Goal: Task Accomplishment & Management: Manage account settings

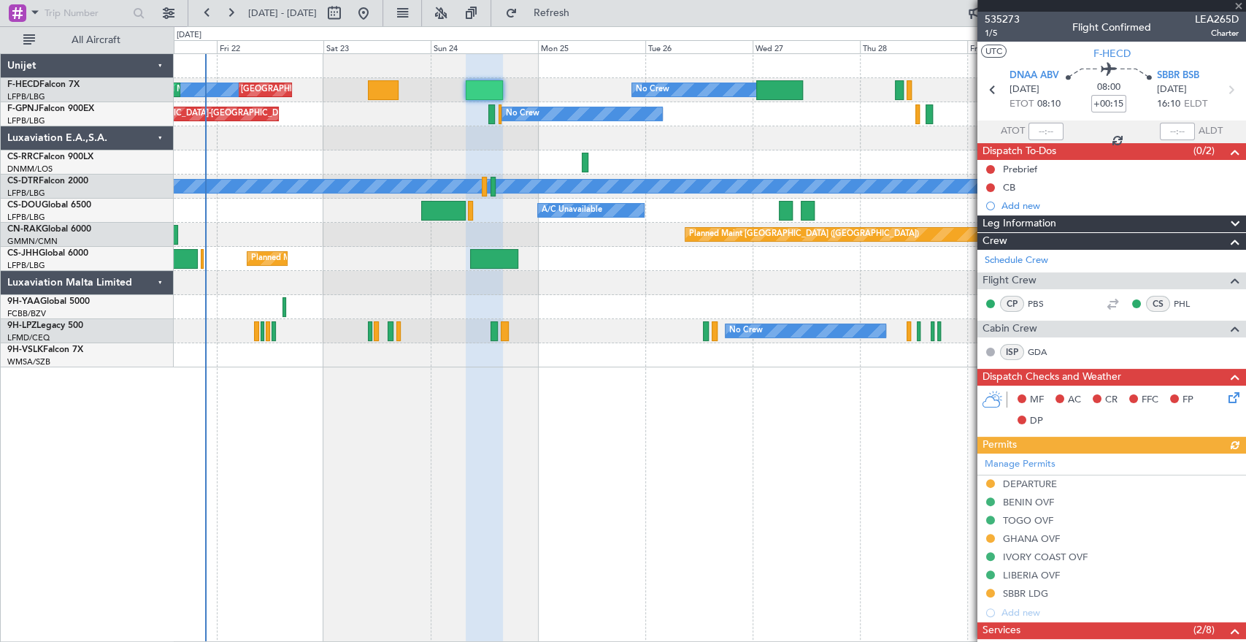
click at [214, 288] on div at bounding box center [710, 283] width 1072 height 24
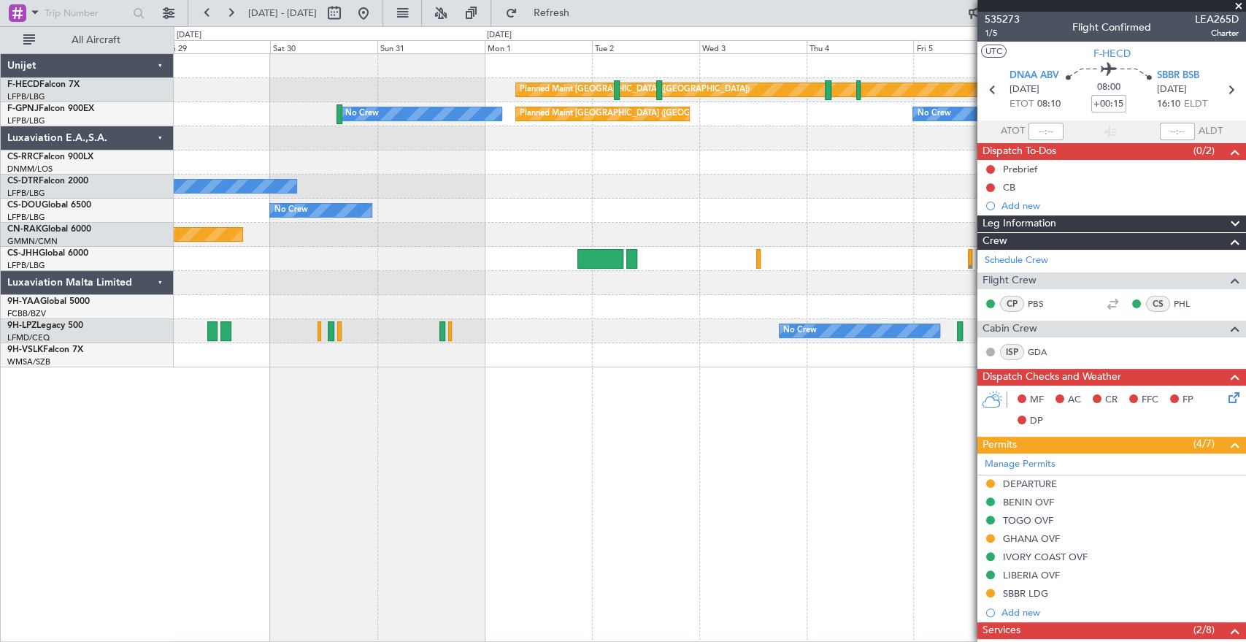
click at [301, 278] on div at bounding box center [710, 283] width 1072 height 24
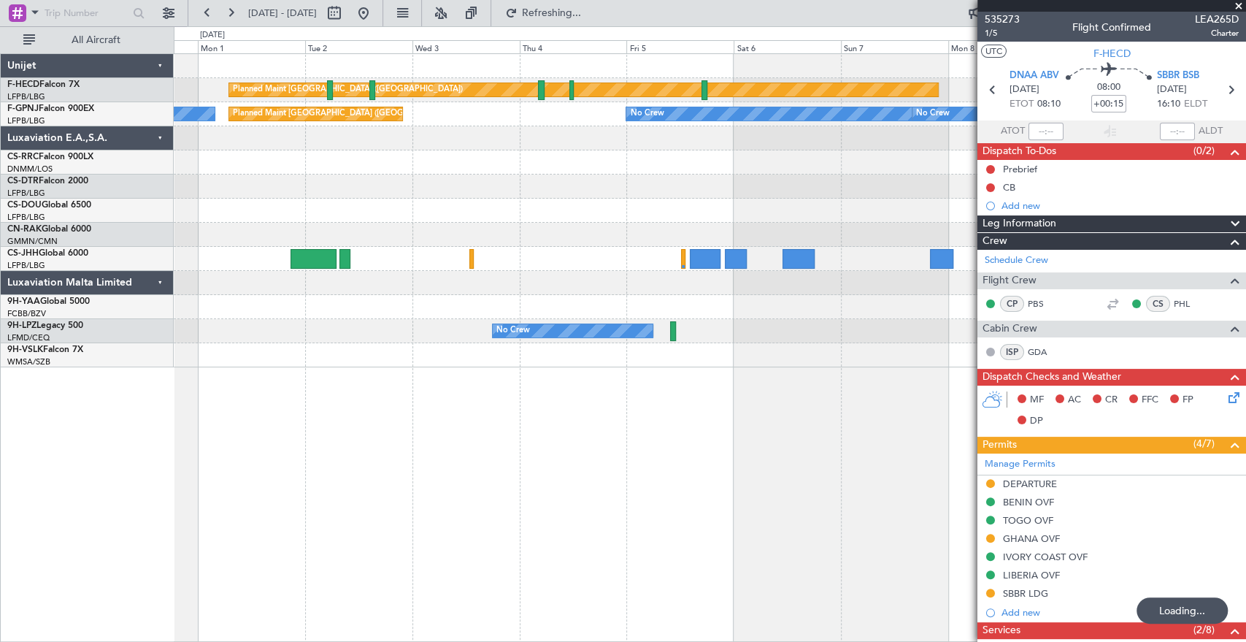
click at [65, 266] on div "Planned Maint [GEOGRAPHIC_DATA] ([GEOGRAPHIC_DATA]) No Crew Planned Maint [GEOG…" at bounding box center [623, 334] width 1246 height 616
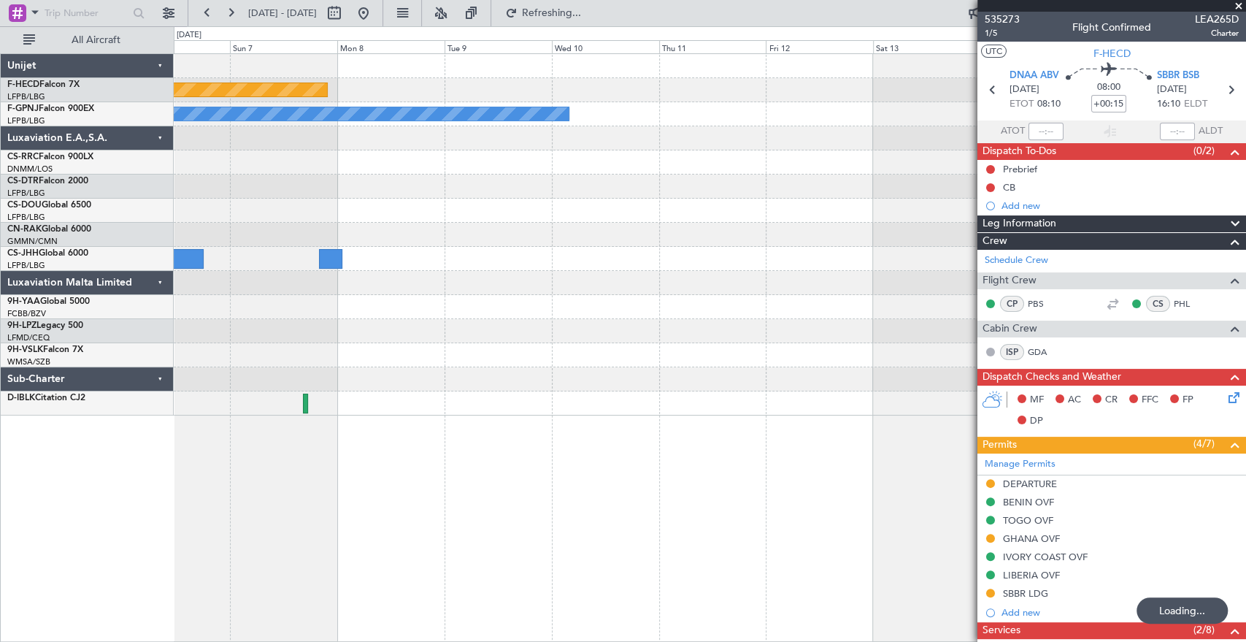
click at [340, 237] on div at bounding box center [710, 235] width 1072 height 24
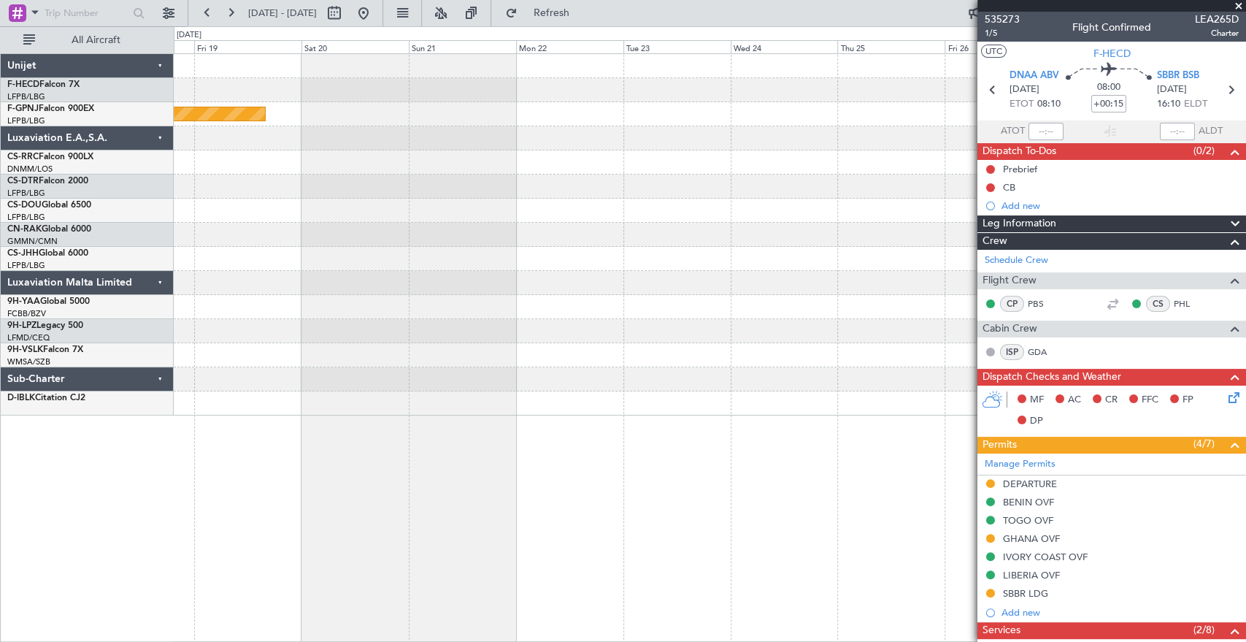
click at [443, 266] on div "Planned Maint [GEOGRAPHIC_DATA] ([GEOGRAPHIC_DATA])" at bounding box center [710, 234] width 1072 height 361
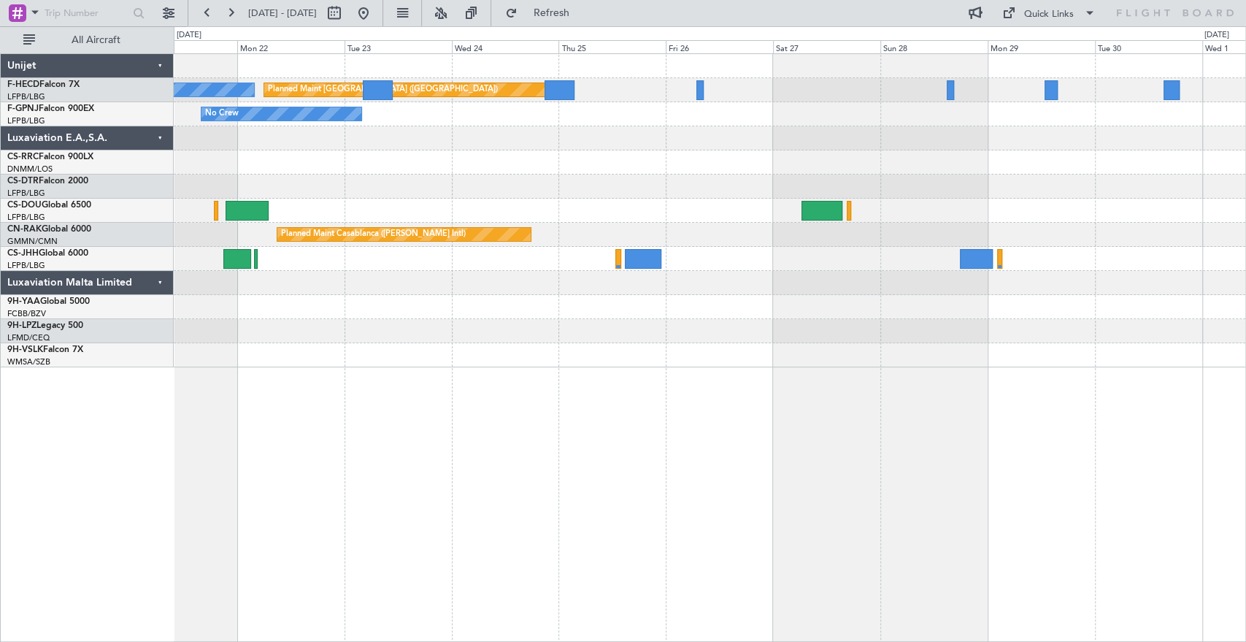
click at [329, 222] on div "Planned Maint [GEOGRAPHIC_DATA] ([GEOGRAPHIC_DATA]) No Crew No Crew Planned Mai…" at bounding box center [710, 210] width 1072 height 313
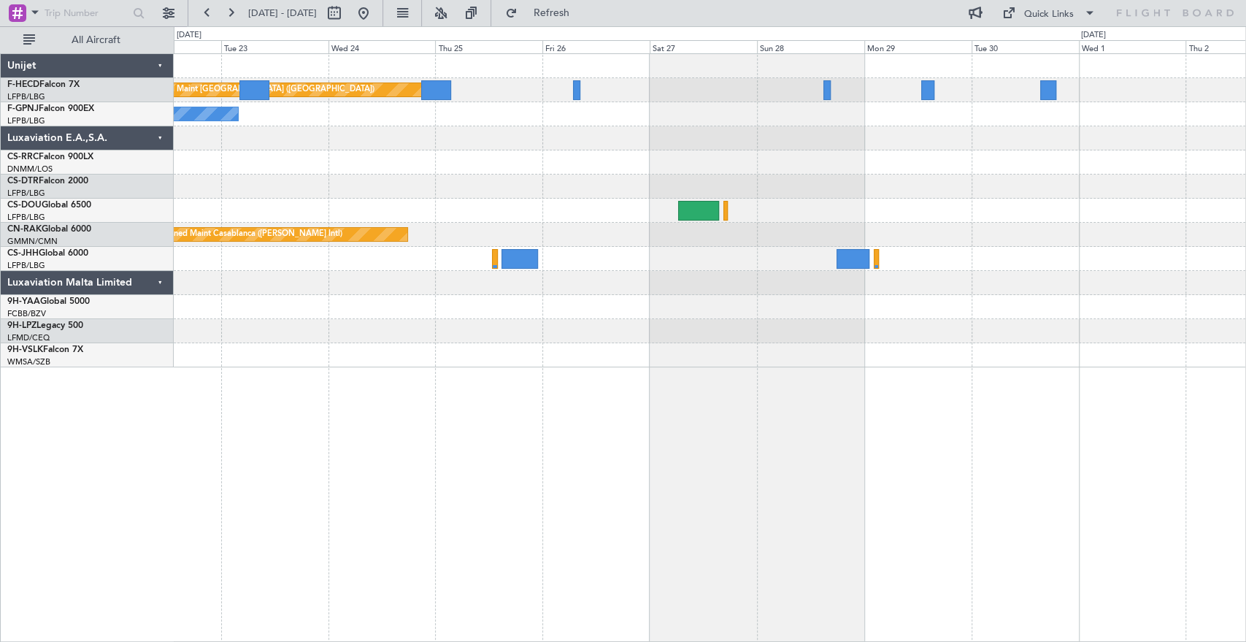
click at [1076, 354] on div at bounding box center [710, 355] width 1072 height 24
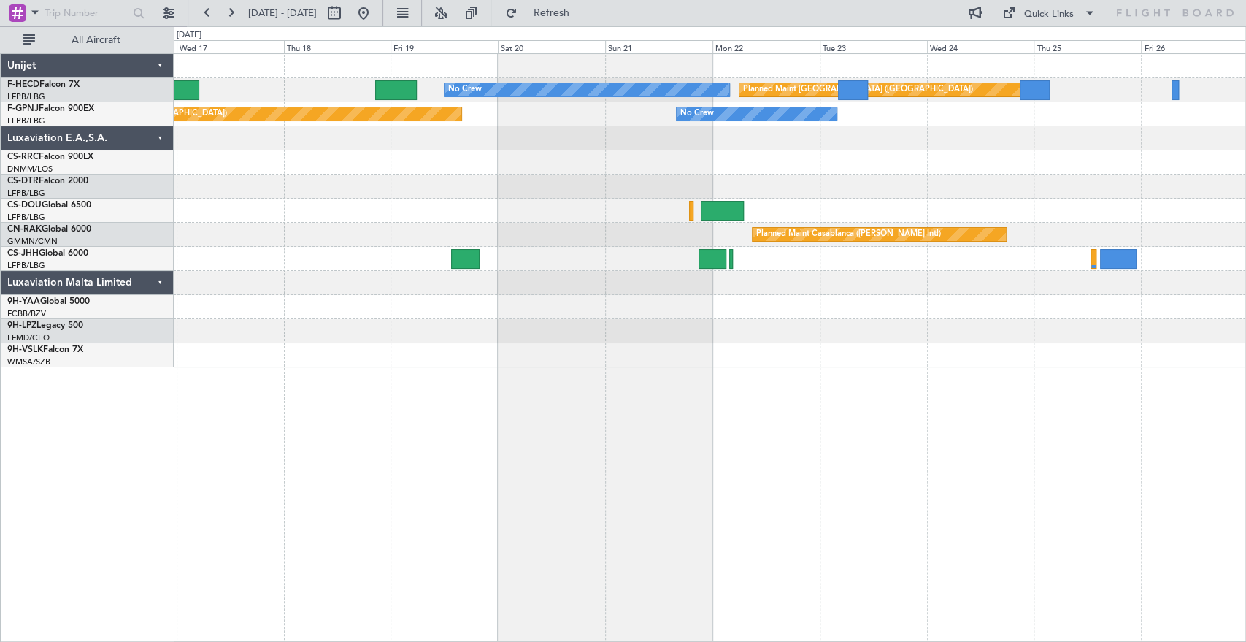
click at [985, 307] on div "Planned Maint [GEOGRAPHIC_DATA] ([GEOGRAPHIC_DATA]) No Crew No Crew Planned Mai…" at bounding box center [710, 210] width 1072 height 313
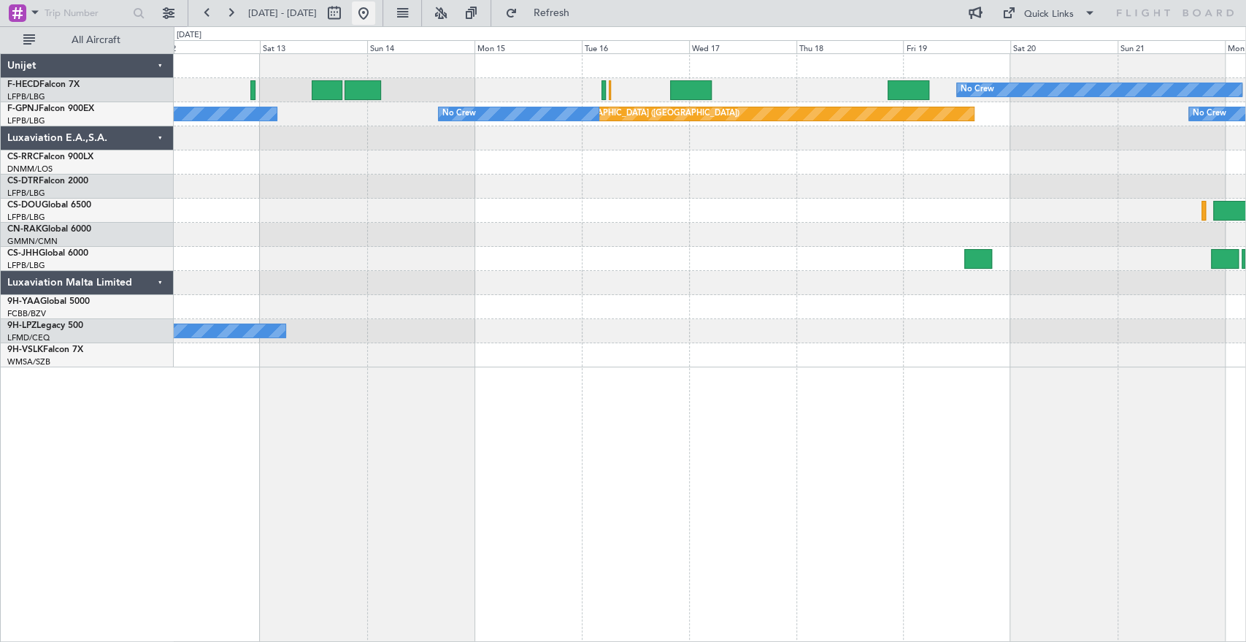
click at [375, 13] on button at bounding box center [363, 12] width 23 height 23
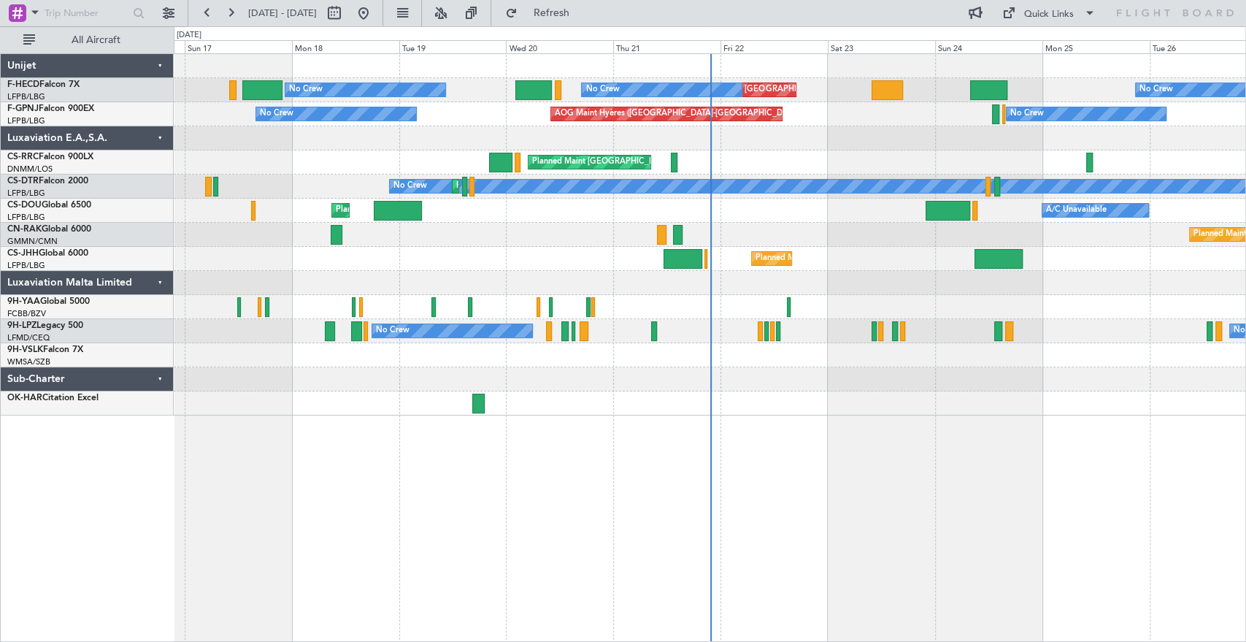
click at [598, 298] on div "No Crew No Crew Planned Maint [GEOGRAPHIC_DATA] ([GEOGRAPHIC_DATA]) Planned Mai…" at bounding box center [710, 234] width 1072 height 361
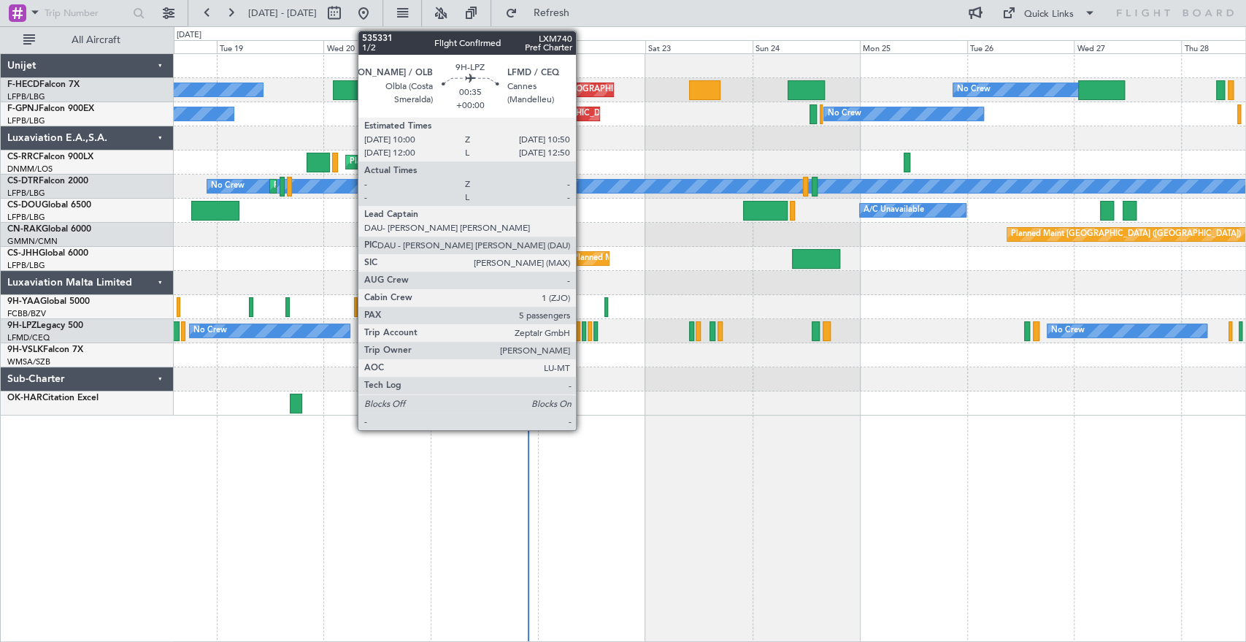
click at [583, 333] on div at bounding box center [584, 331] width 4 height 20
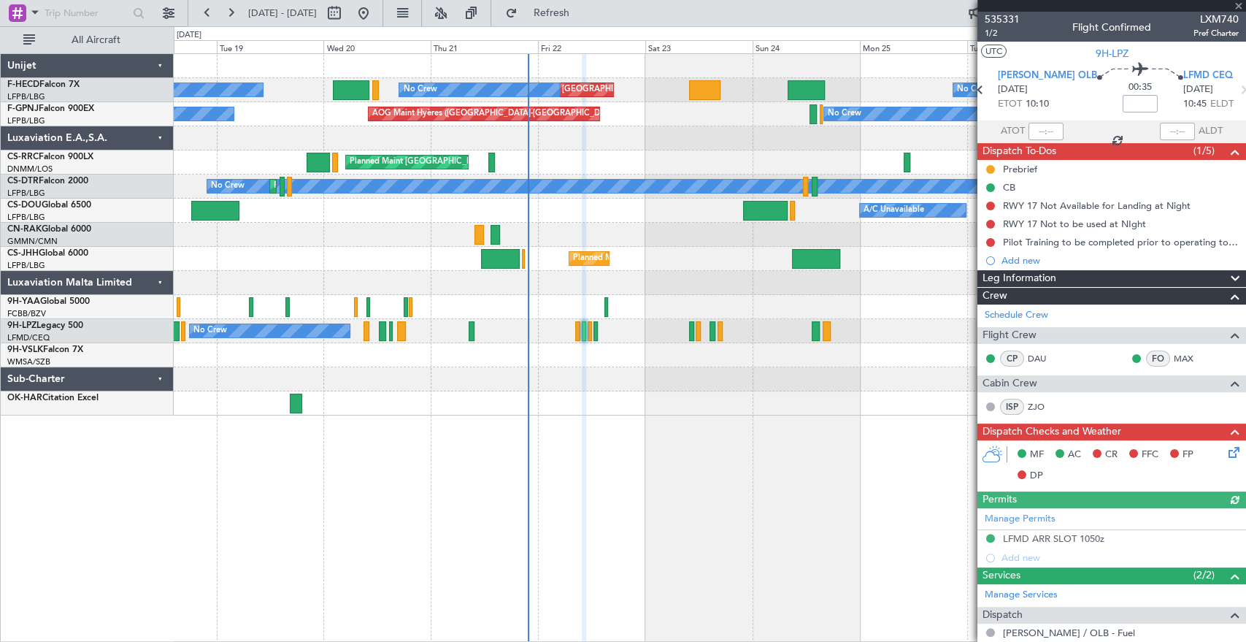
scroll to position [313, 0]
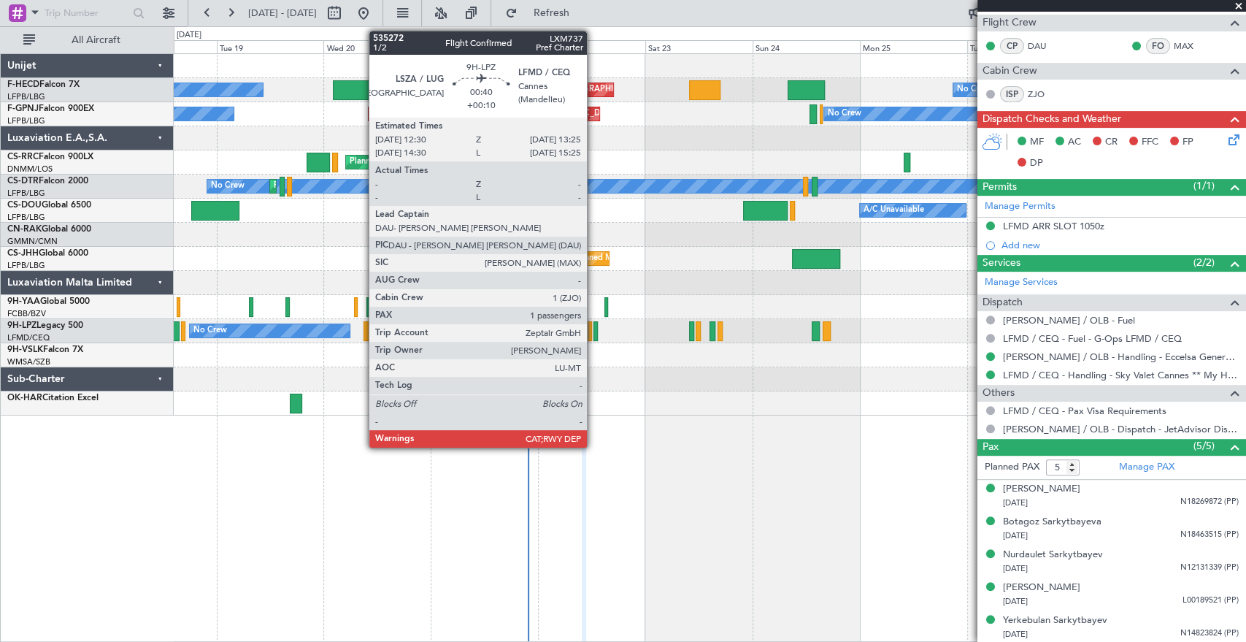
click at [594, 326] on div at bounding box center [596, 331] width 4 height 20
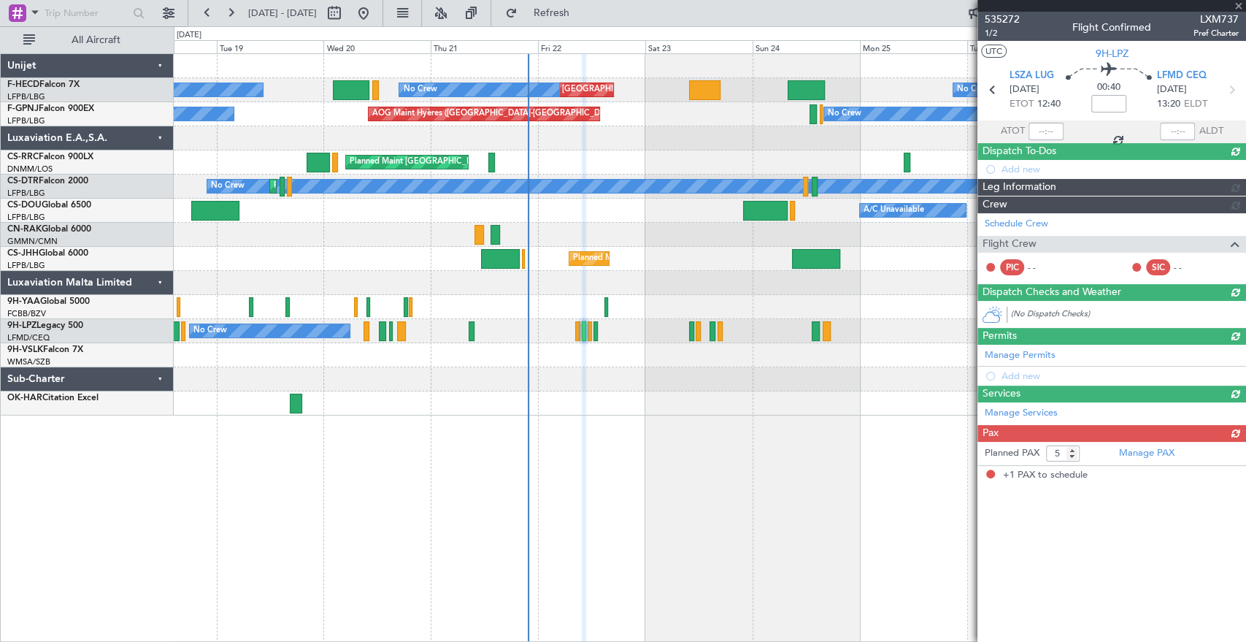
type input "+00:10"
type input "1"
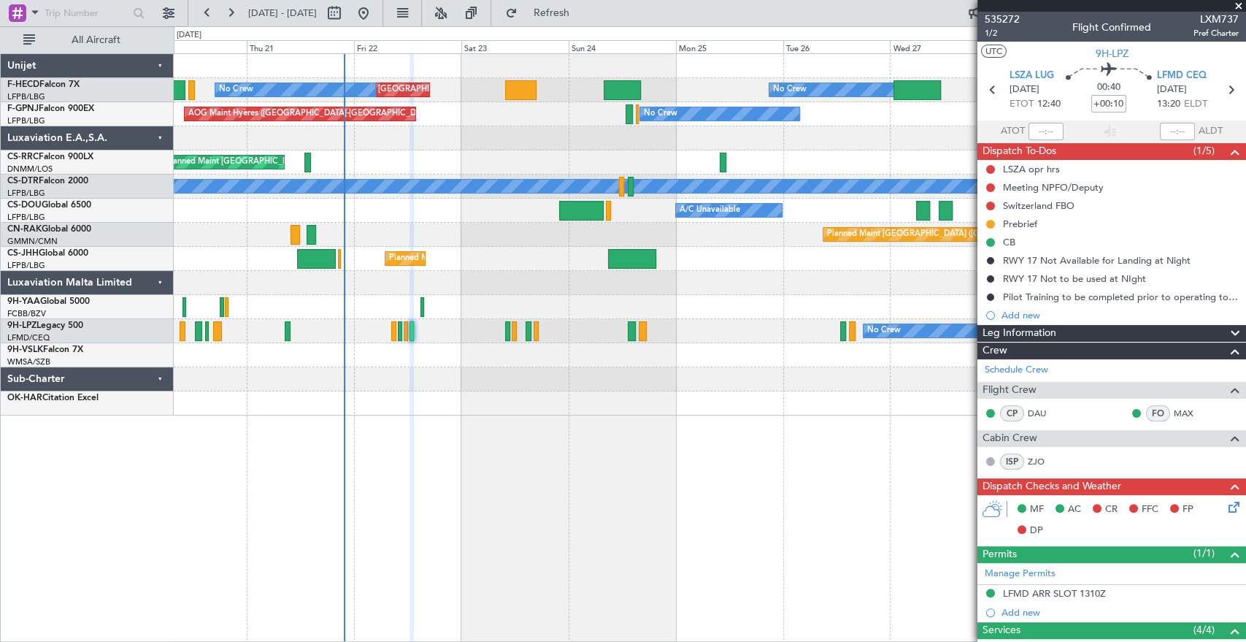
click at [426, 228] on div "No Crew Planned Maint [GEOGRAPHIC_DATA] ([GEOGRAPHIC_DATA]) Planned Maint [GEOG…" at bounding box center [710, 234] width 1072 height 361
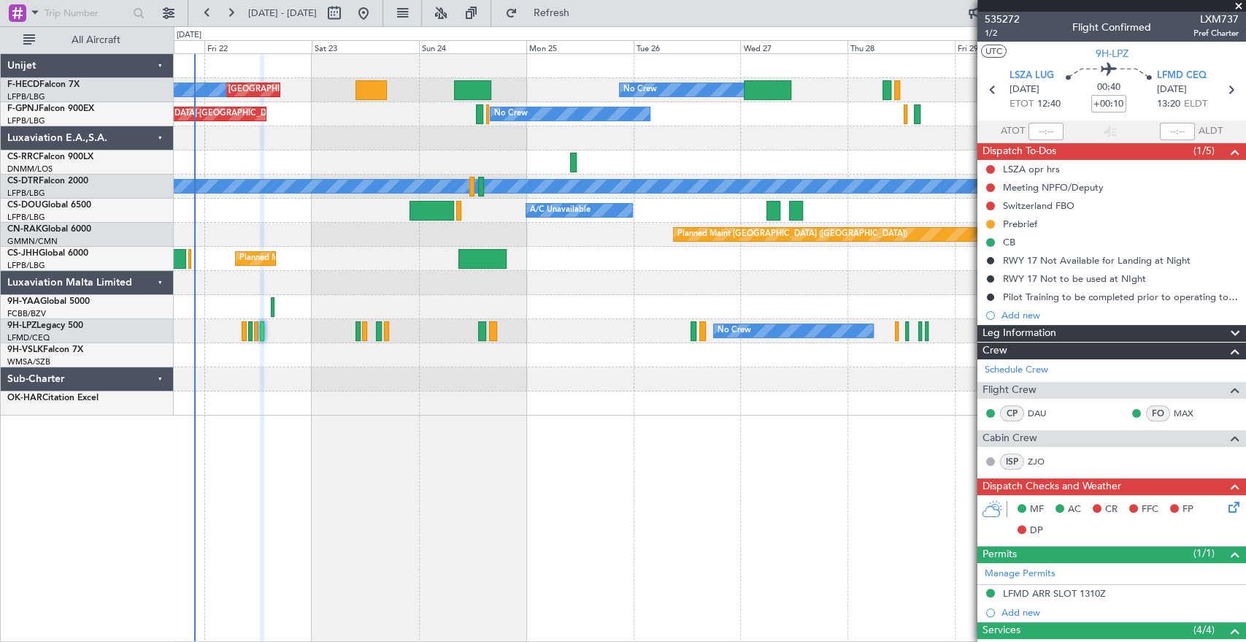
click at [519, 221] on div "Planned Maint [GEOGRAPHIC_DATA] ([GEOGRAPHIC_DATA]) A/C Unavailable No Crew" at bounding box center [710, 211] width 1072 height 24
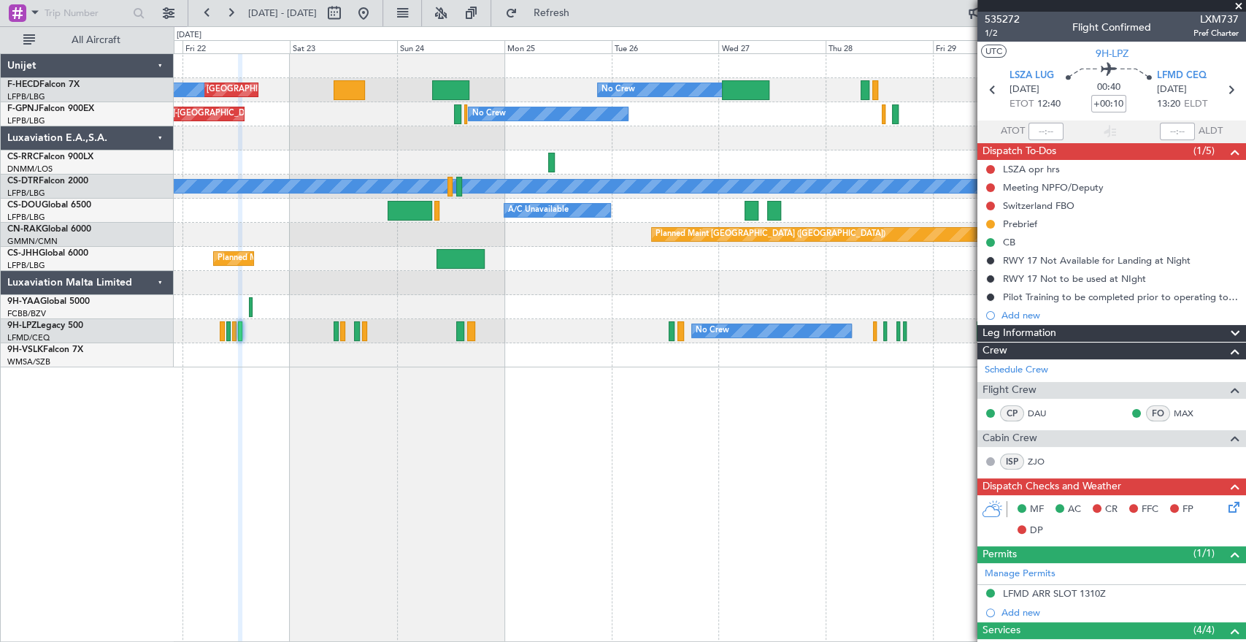
click at [708, 261] on div "No Crew Planned Maint [GEOGRAPHIC_DATA] ([GEOGRAPHIC_DATA]) No Crew Planned Mai…" at bounding box center [710, 210] width 1072 height 313
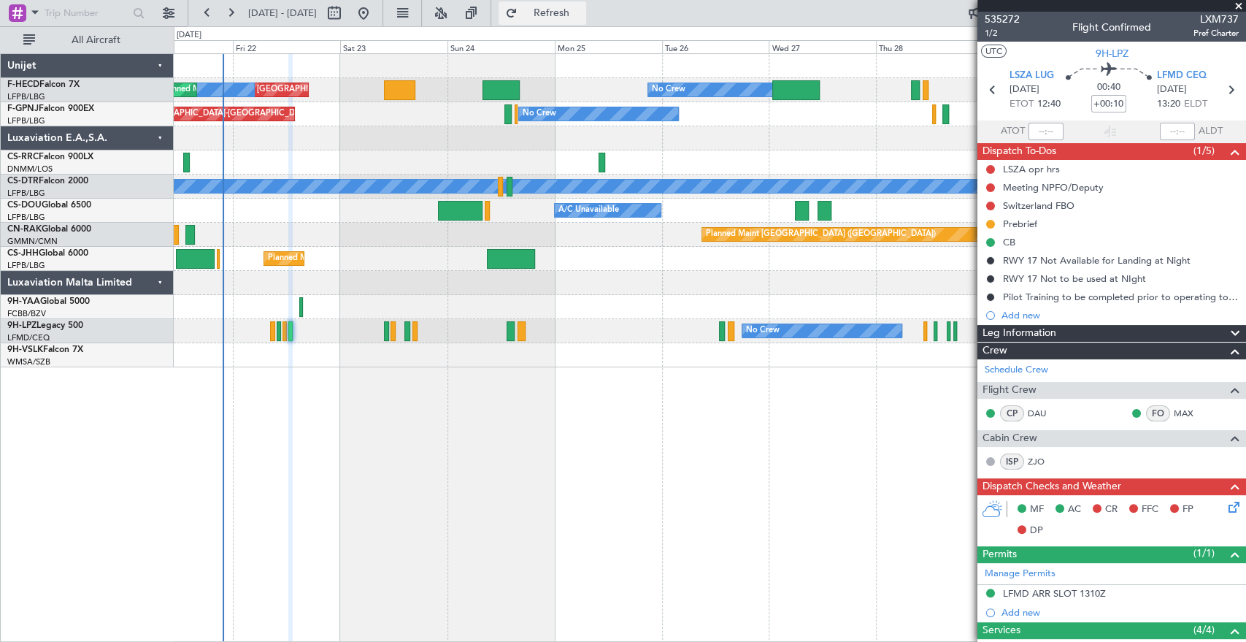
click at [586, 23] on button "Refresh" at bounding box center [543, 12] width 88 height 23
click at [582, 18] on span "Refreshing..." at bounding box center [551, 13] width 61 height 10
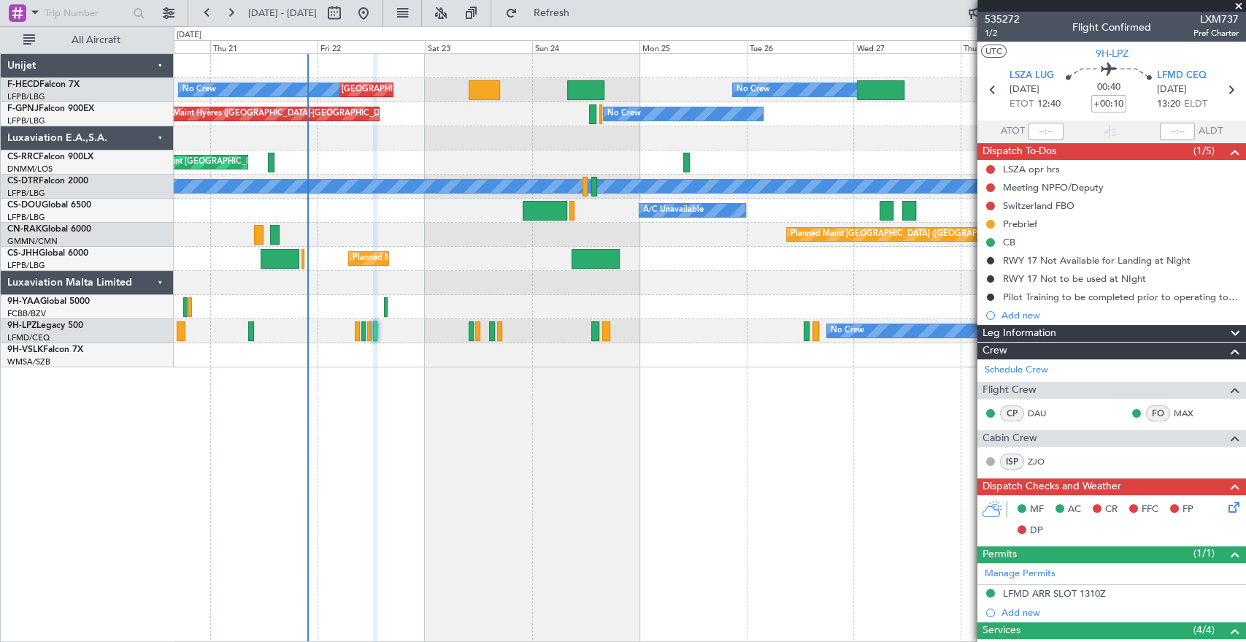
click at [540, 313] on div "Planned Maint [GEOGRAPHIC_DATA] ([GEOGRAPHIC_DATA]) Planned Maint [GEOGRAPHIC_D…" at bounding box center [710, 210] width 1072 height 313
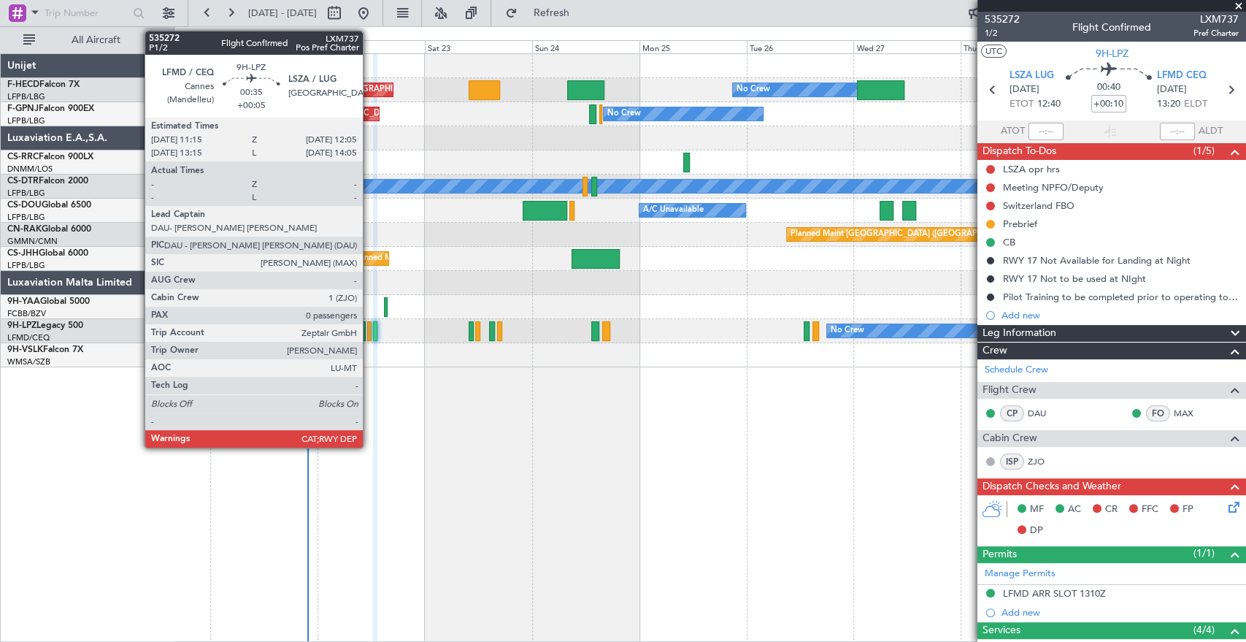
click at [370, 331] on div at bounding box center [369, 331] width 4 height 20
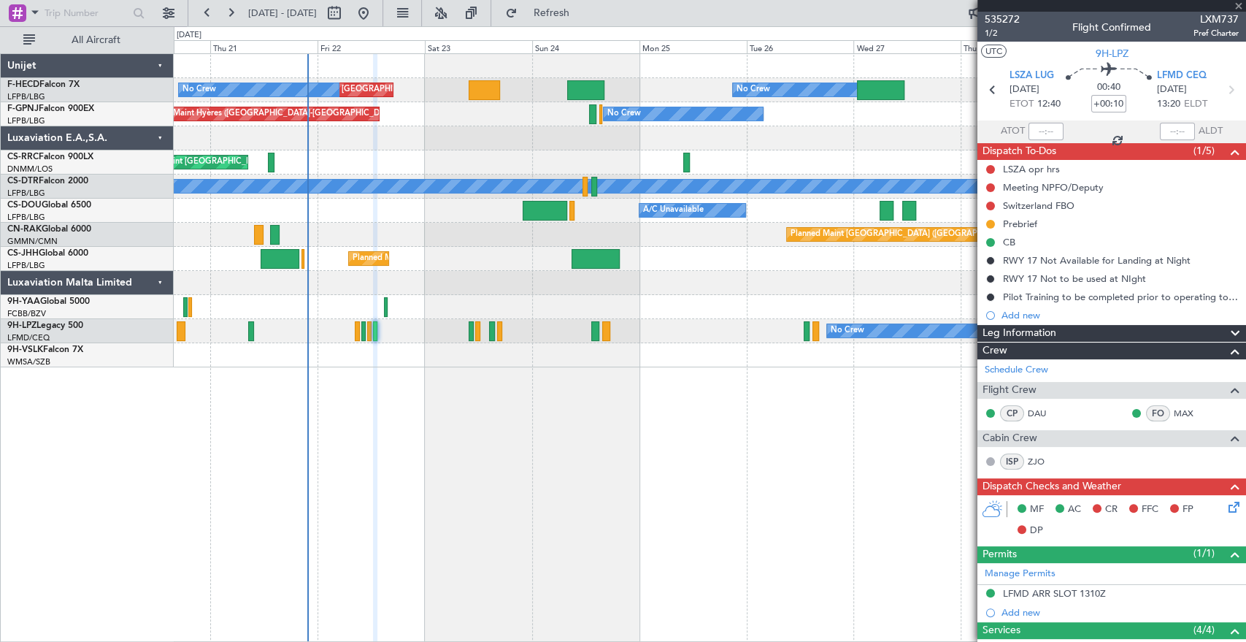
type input "+00:05"
type input "0"
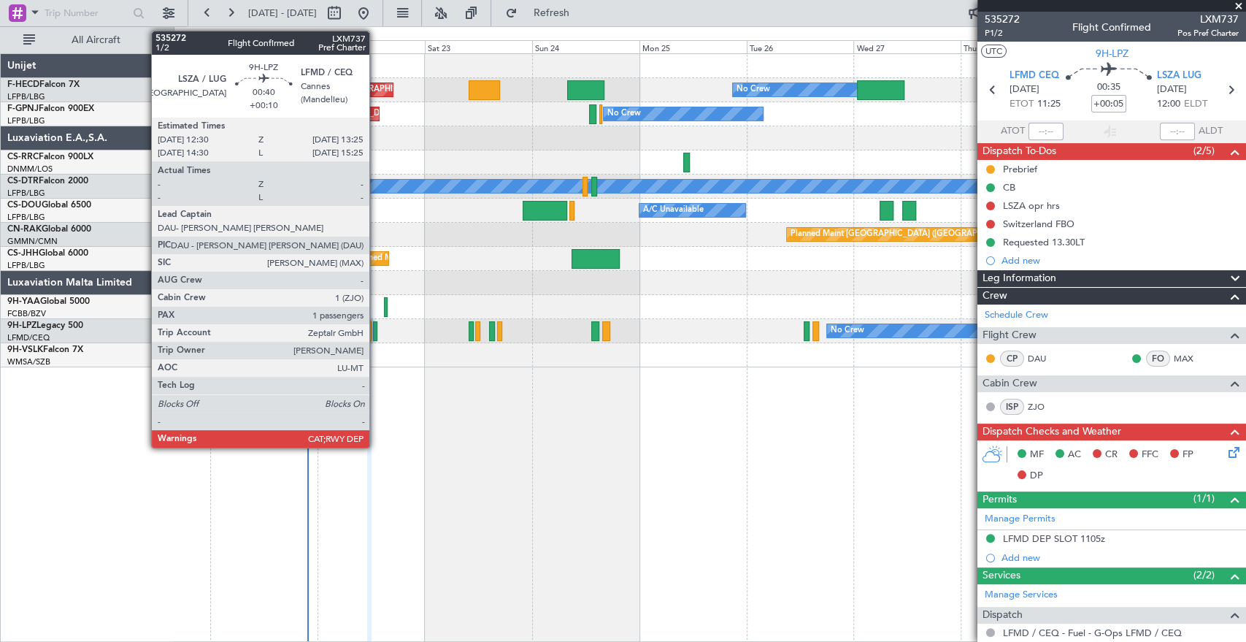
click at [376, 332] on div at bounding box center [375, 331] width 4 height 20
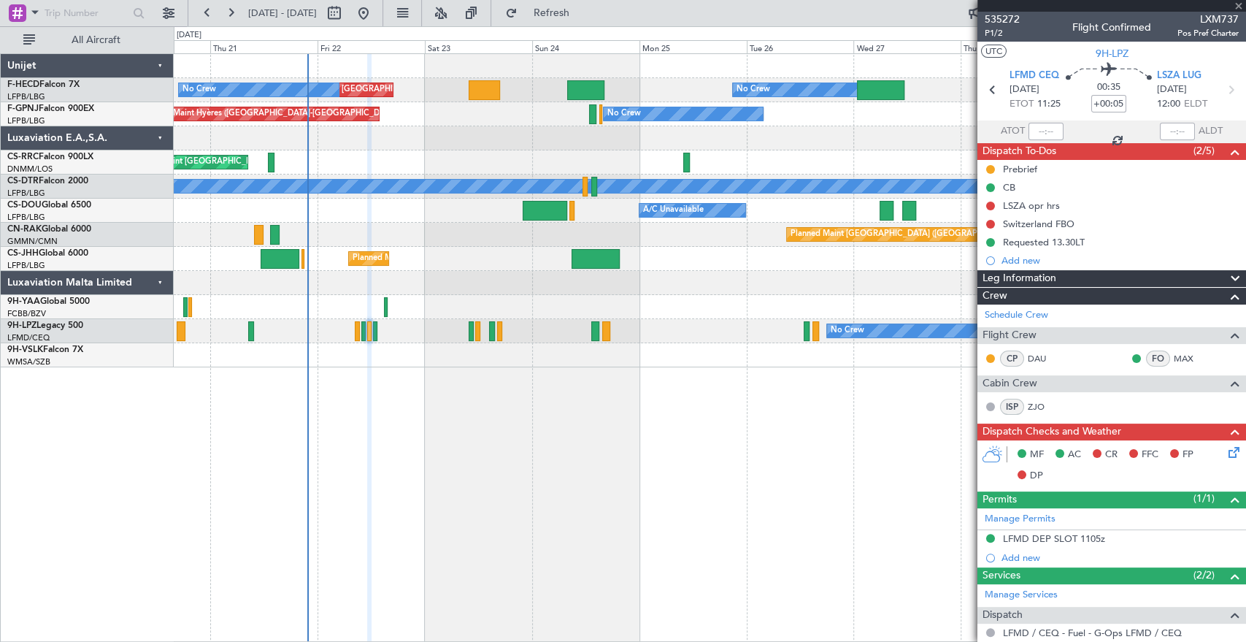
type input "+00:10"
type input "1"
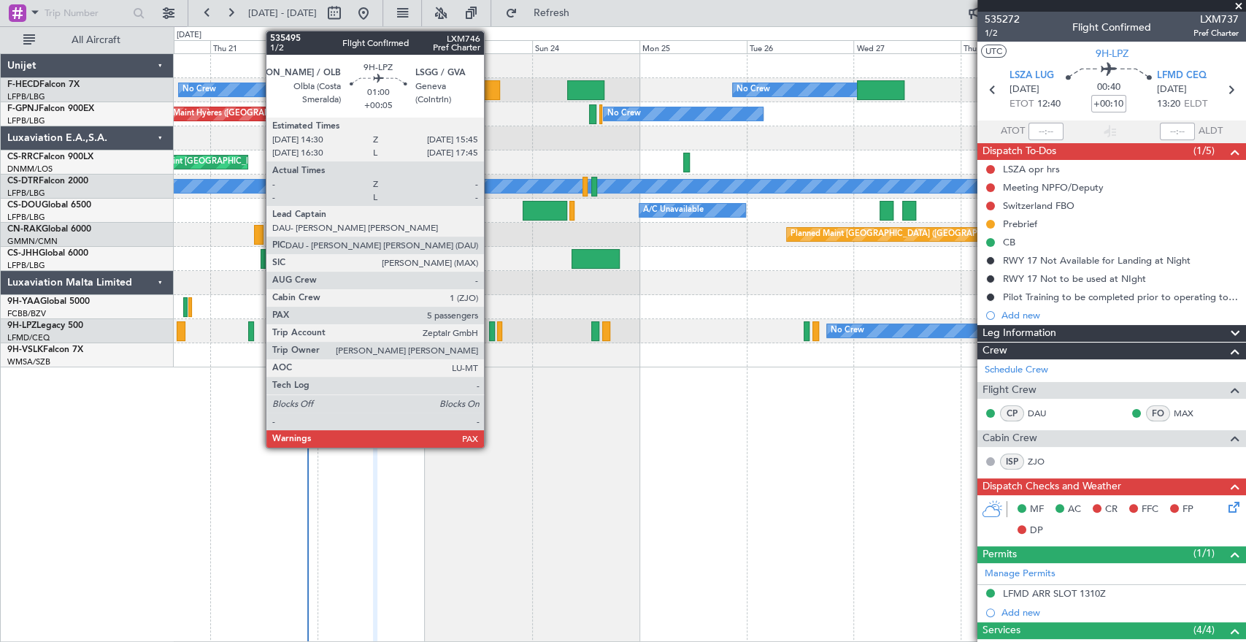
click at [491, 327] on div at bounding box center [492, 331] width 6 height 20
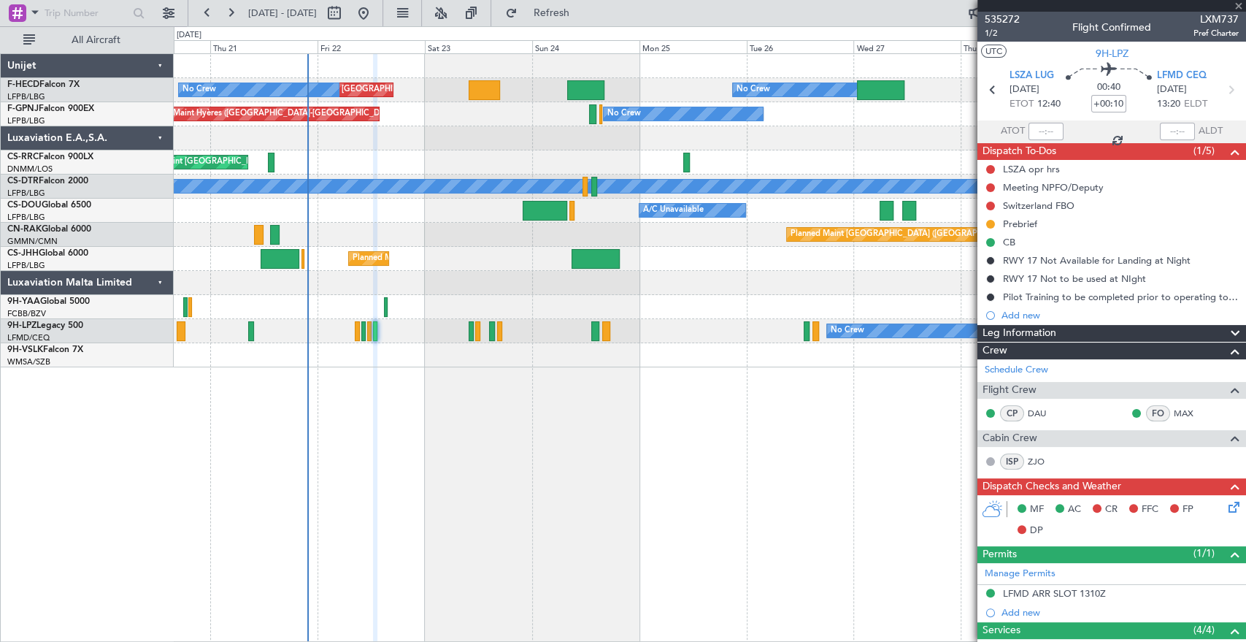
type input "+00:05"
type input "6"
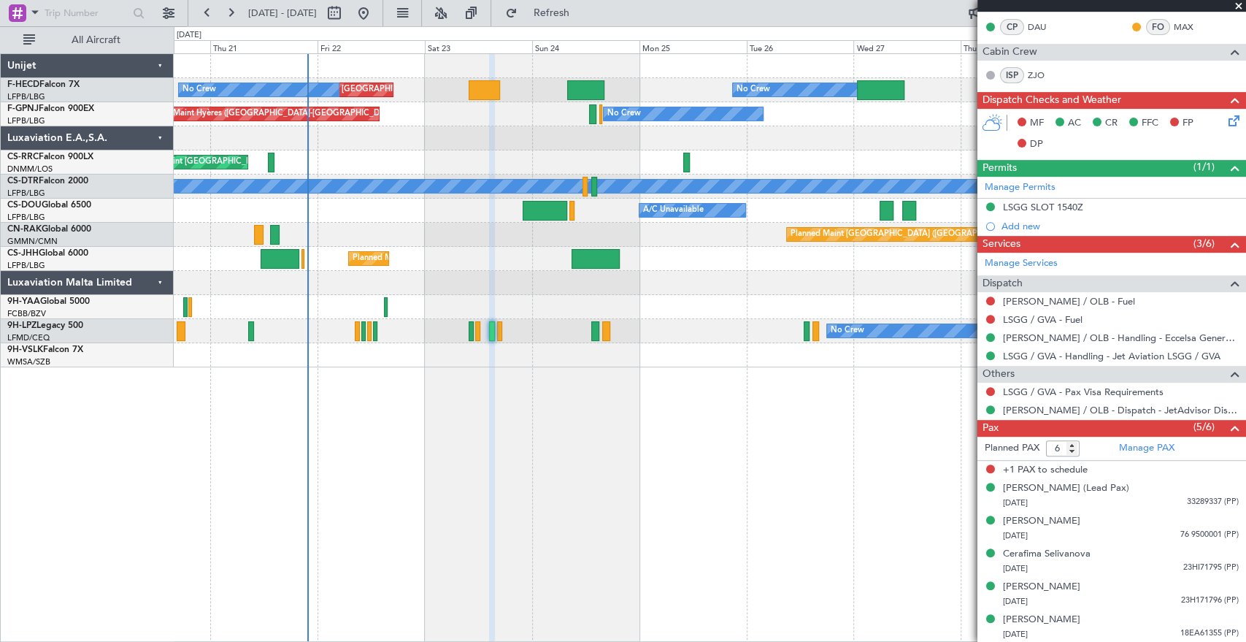
scroll to position [70, 0]
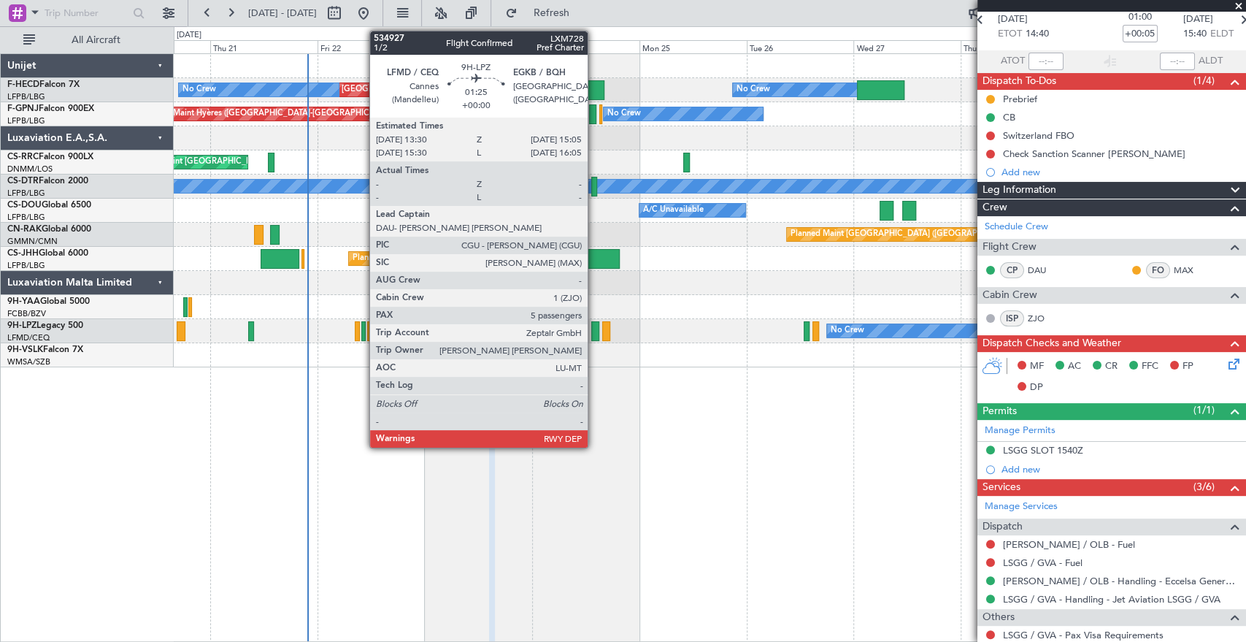
click at [594, 324] on div at bounding box center [594, 331] width 7 height 20
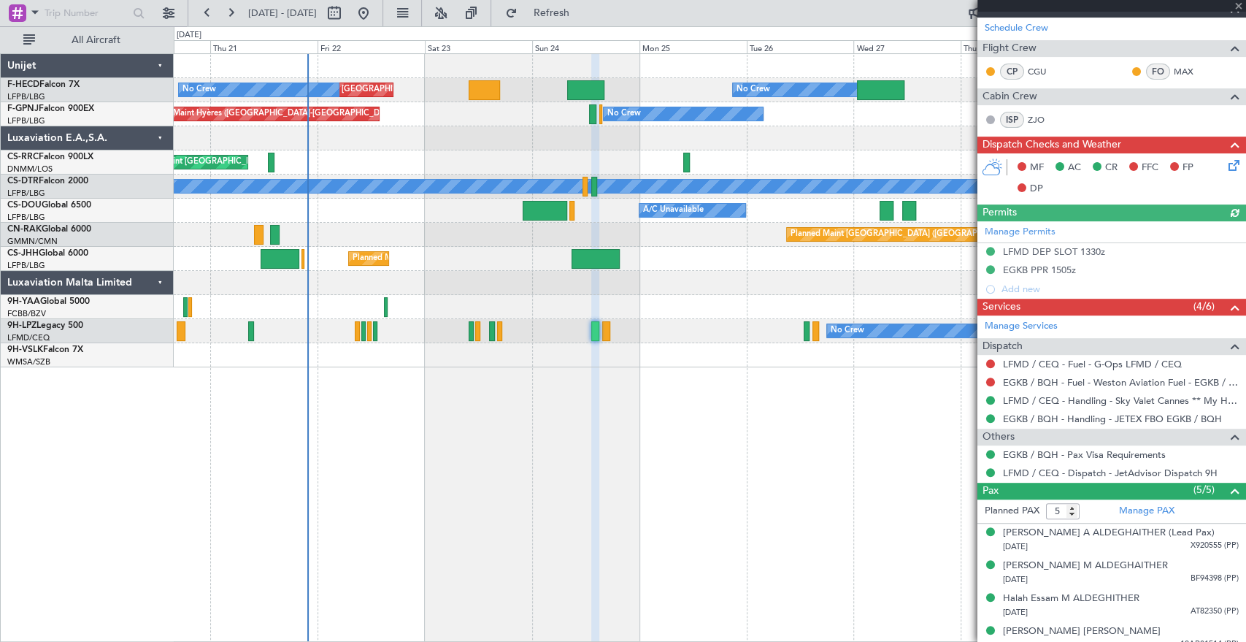
scroll to position [313, 0]
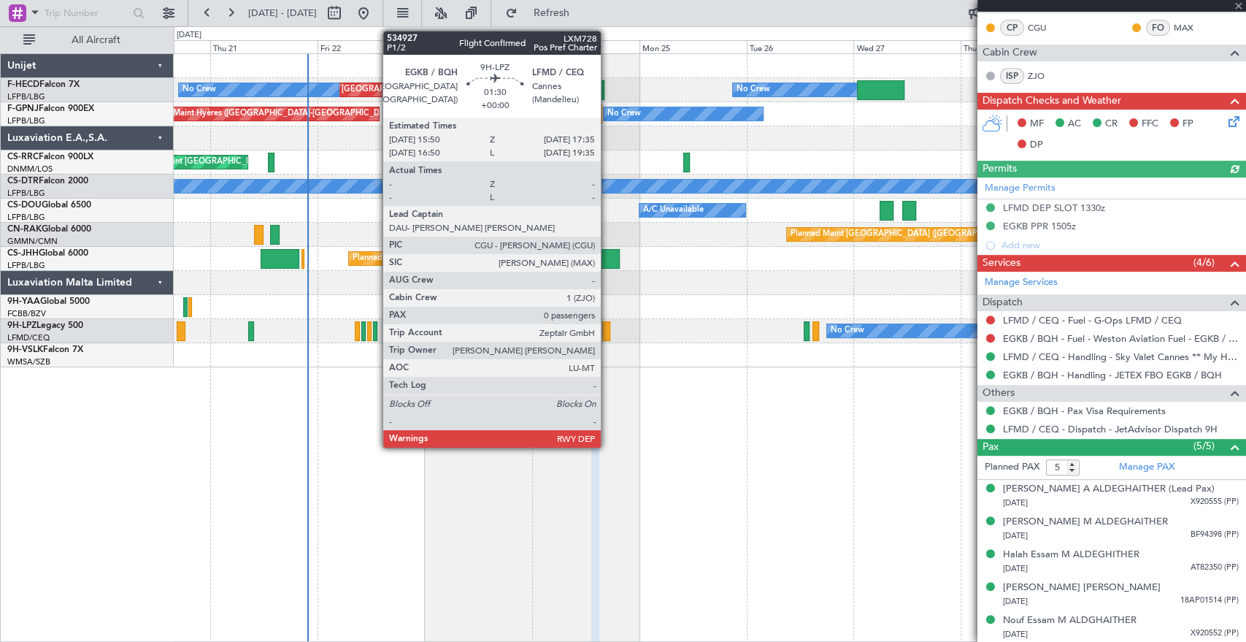
click at [607, 330] on div at bounding box center [606, 331] width 8 height 20
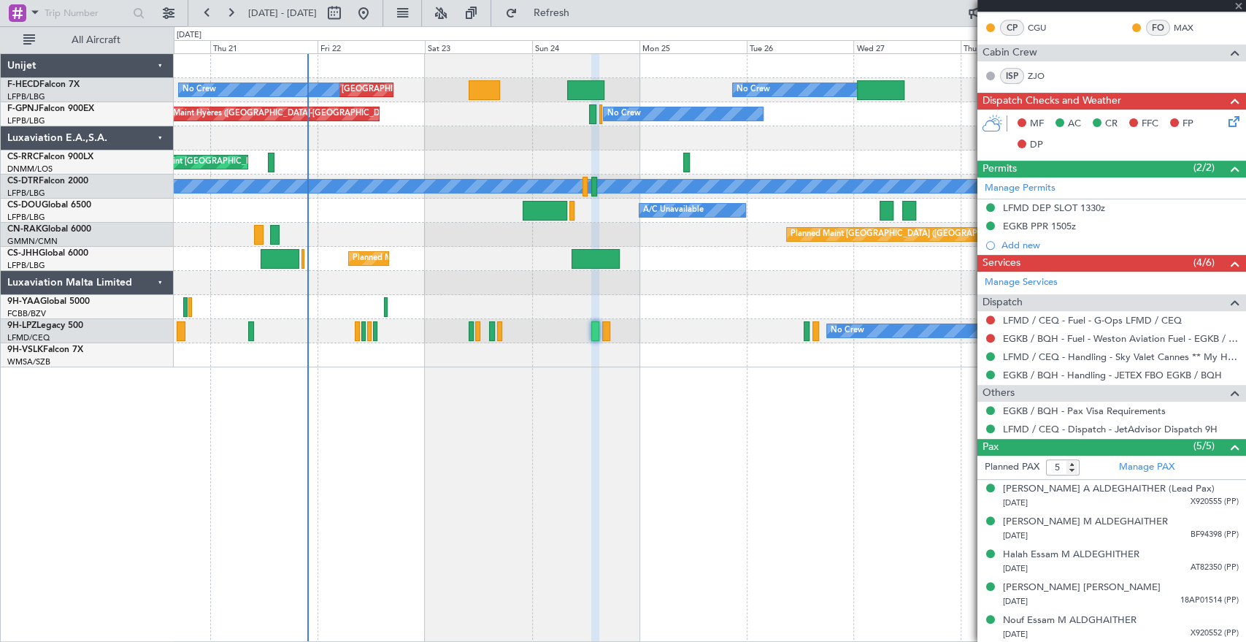
type input "0"
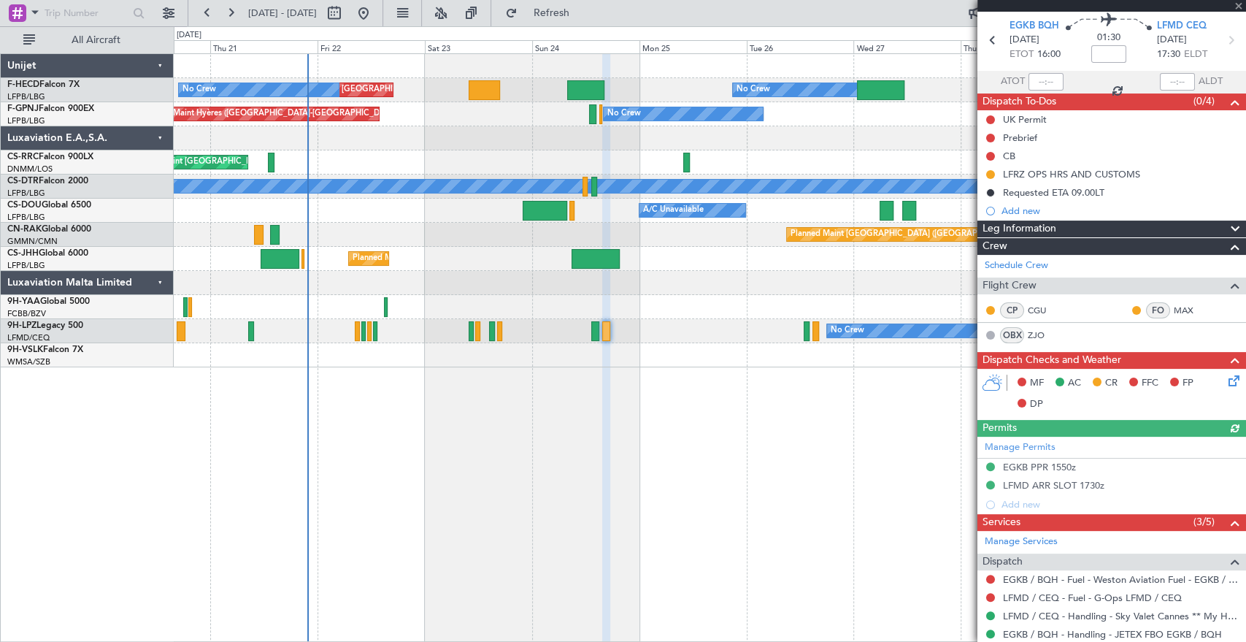
scroll to position [0, 0]
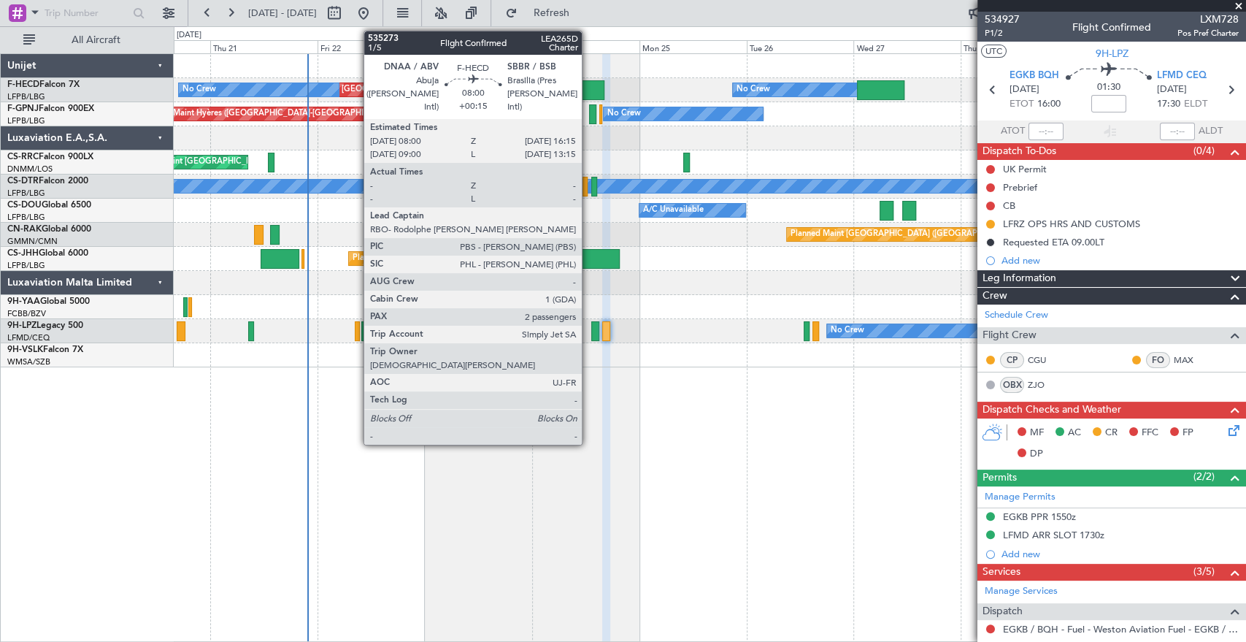
click at [589, 85] on div at bounding box center [585, 90] width 37 height 20
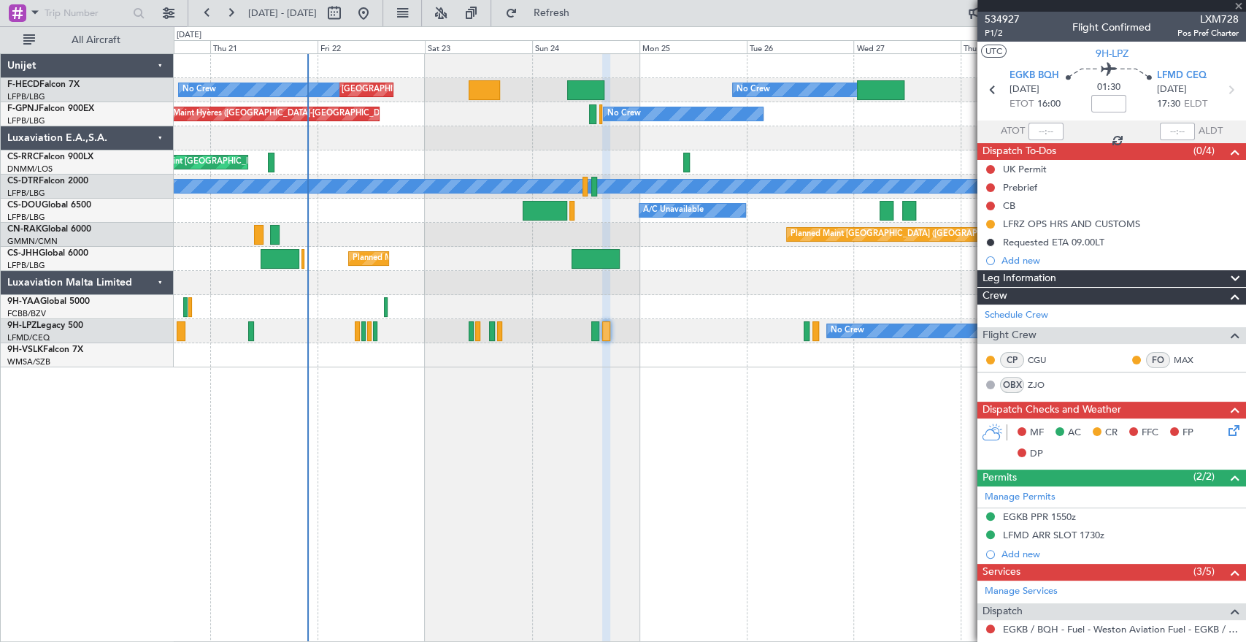
type input "+00:15"
type input "2"
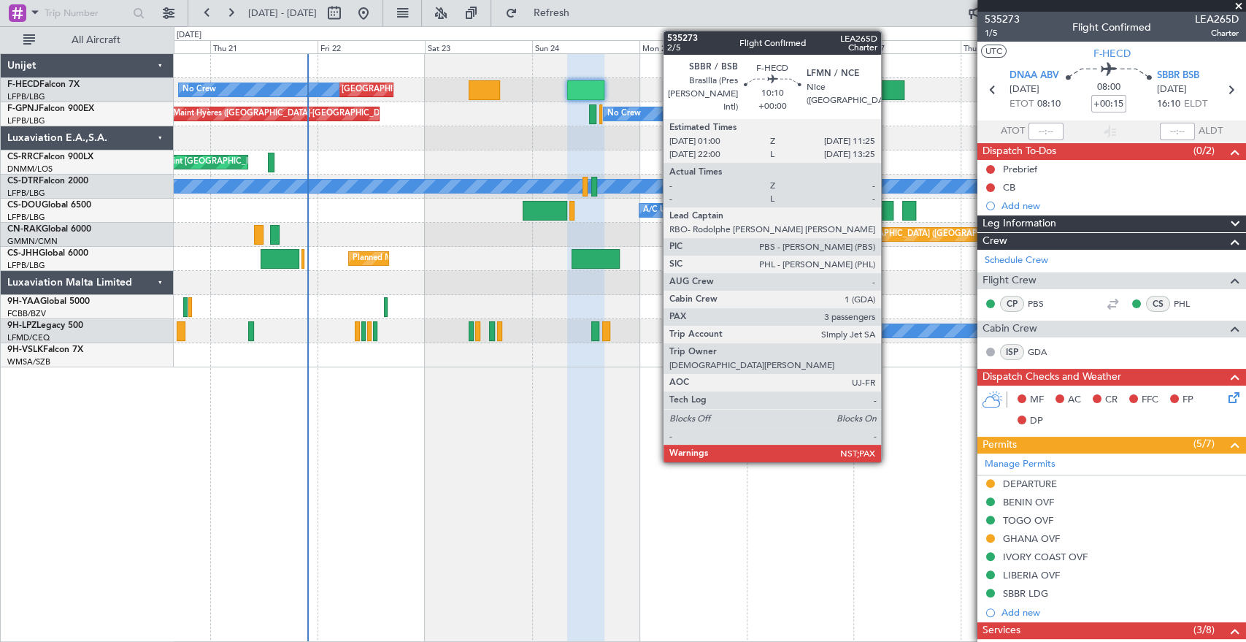
click at [886, 87] on div at bounding box center [880, 90] width 47 height 20
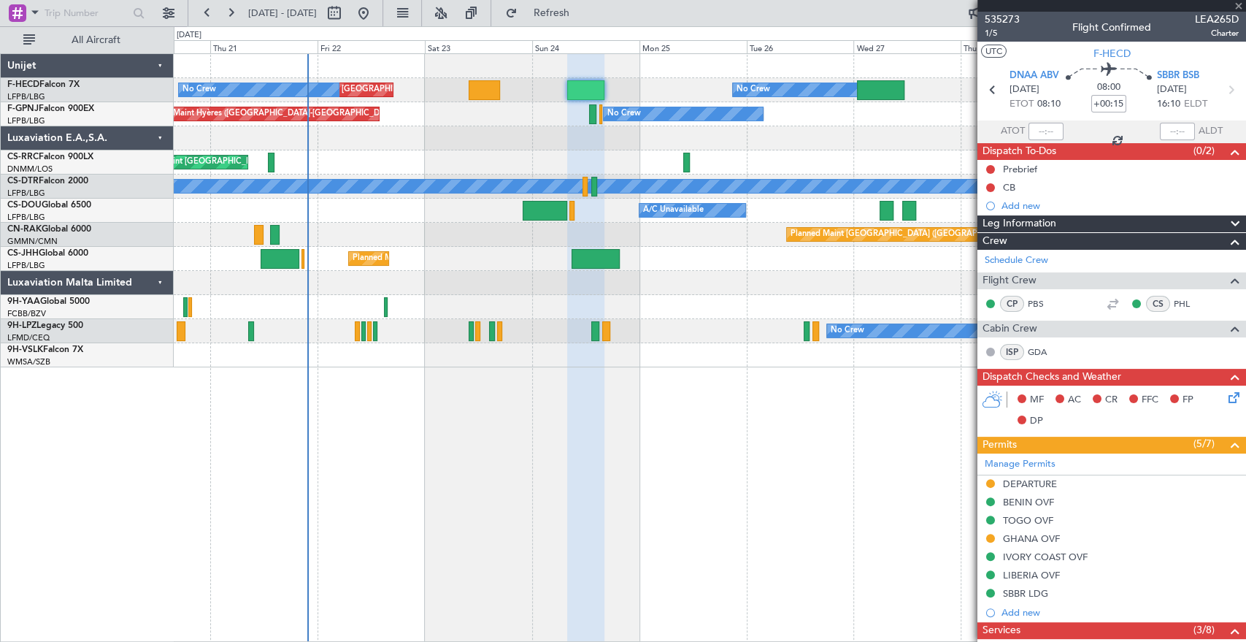
type input "3"
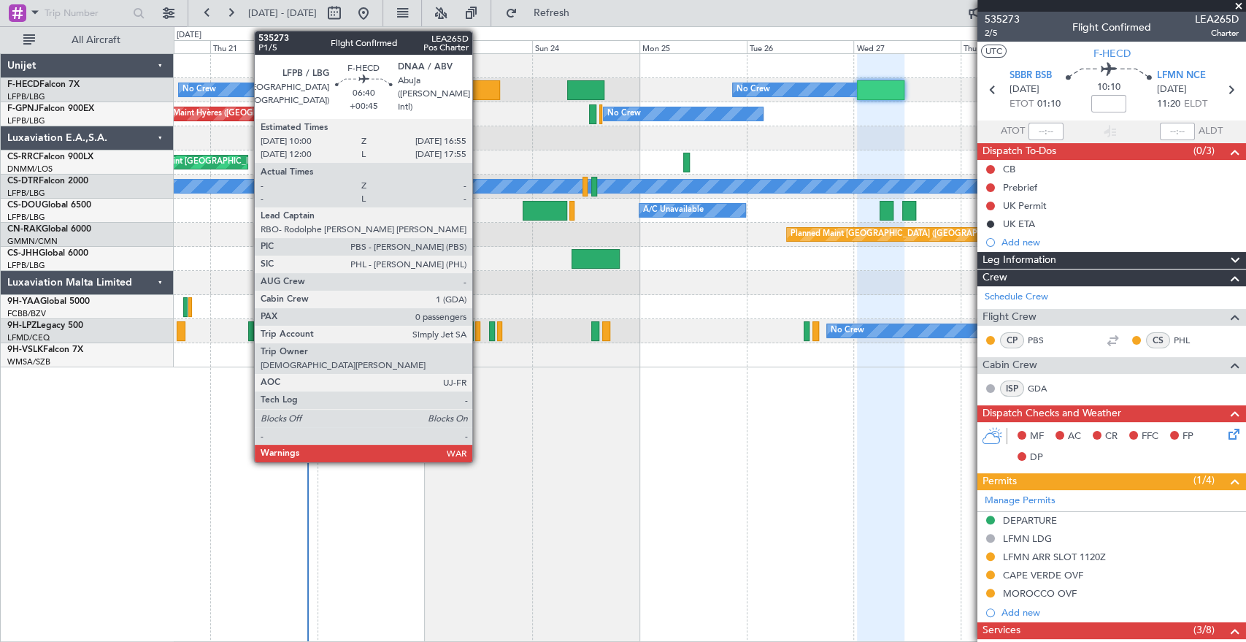
click at [479, 81] on div at bounding box center [484, 90] width 31 height 20
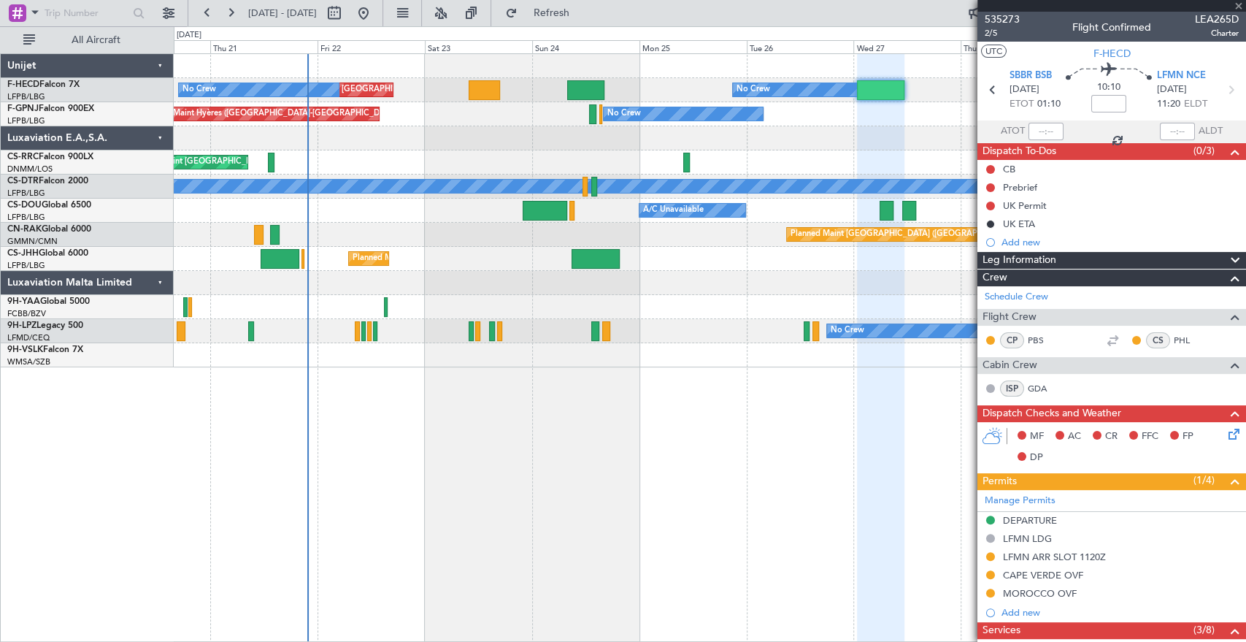
type input "+00:45"
type input "0"
